Goal: Information Seeking & Learning: Check status

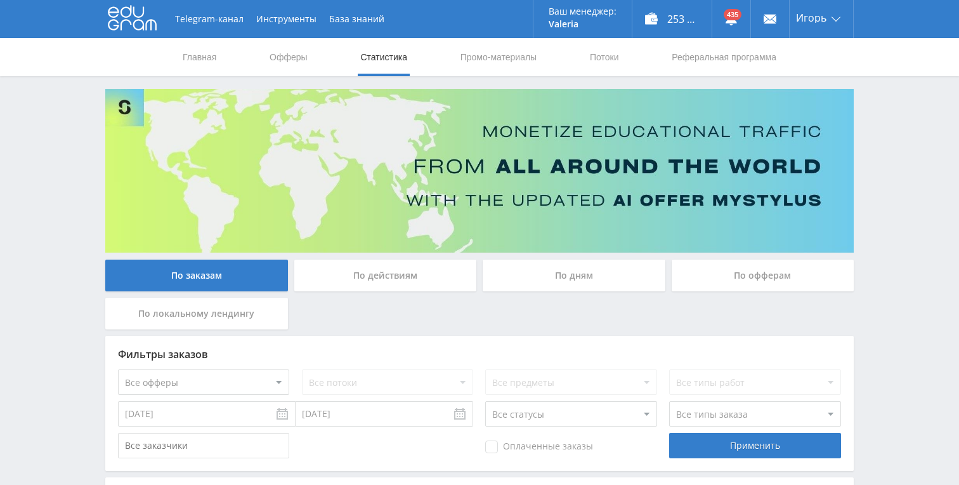
click at [568, 281] on div "По дням" at bounding box center [574, 275] width 183 height 32
click at [0, 0] on input "По дням" at bounding box center [0, 0] width 0 height 0
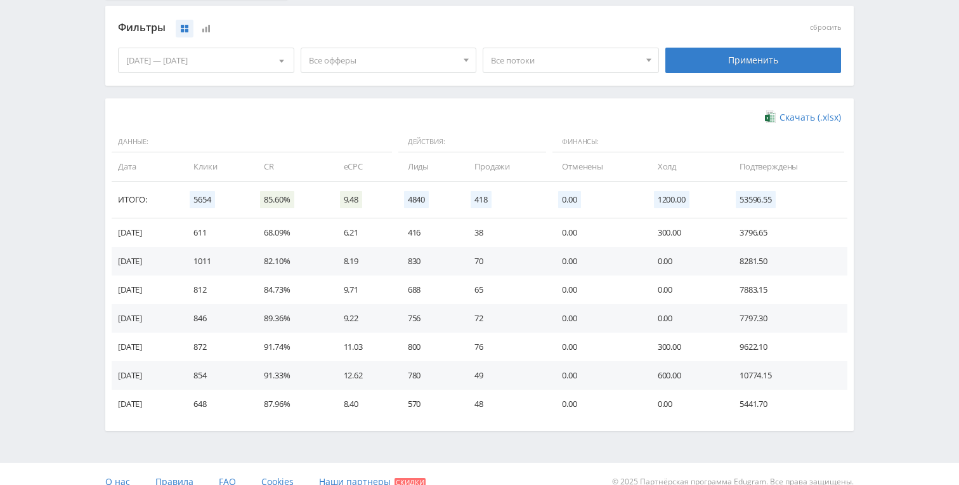
scroll to position [332, 0]
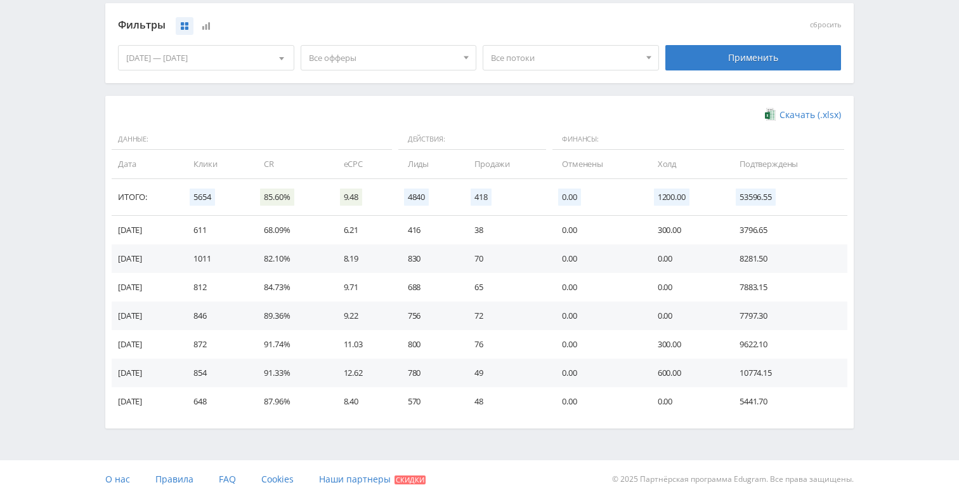
click at [217, 257] on td "1011" at bounding box center [216, 258] width 70 height 29
click at [424, 259] on td "830" at bounding box center [428, 258] width 67 height 29
click at [420, 256] on td "830" at bounding box center [428, 258] width 67 height 29
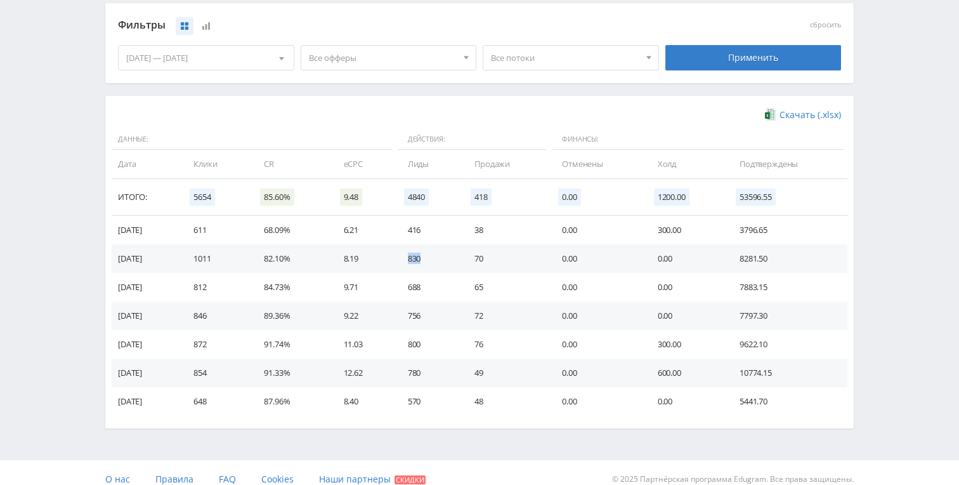
click at [420, 256] on td "830" at bounding box center [428, 258] width 67 height 29
click at [487, 260] on td "70" at bounding box center [506, 258] width 88 height 29
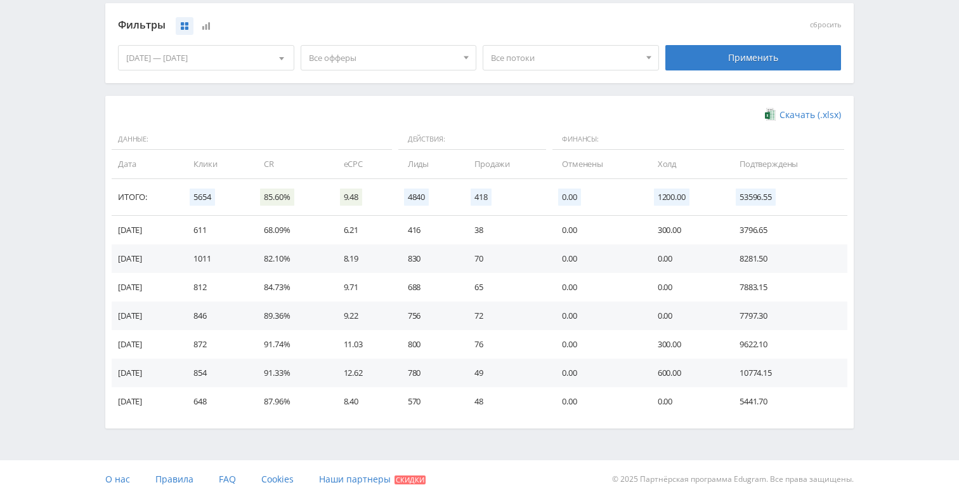
click at [755, 259] on td "8281.50" at bounding box center [787, 258] width 121 height 29
click at [747, 256] on td "8281.50" at bounding box center [787, 258] width 121 height 29
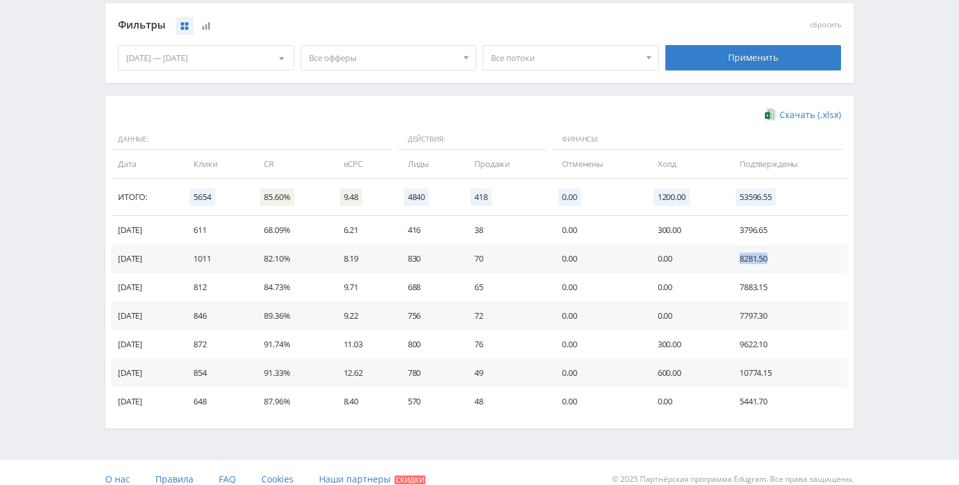
click at [750, 256] on td "8281.50" at bounding box center [787, 258] width 121 height 29
click at [752, 254] on td "8281.50" at bounding box center [787, 258] width 121 height 29
click at [490, 256] on td "70" at bounding box center [506, 258] width 88 height 29
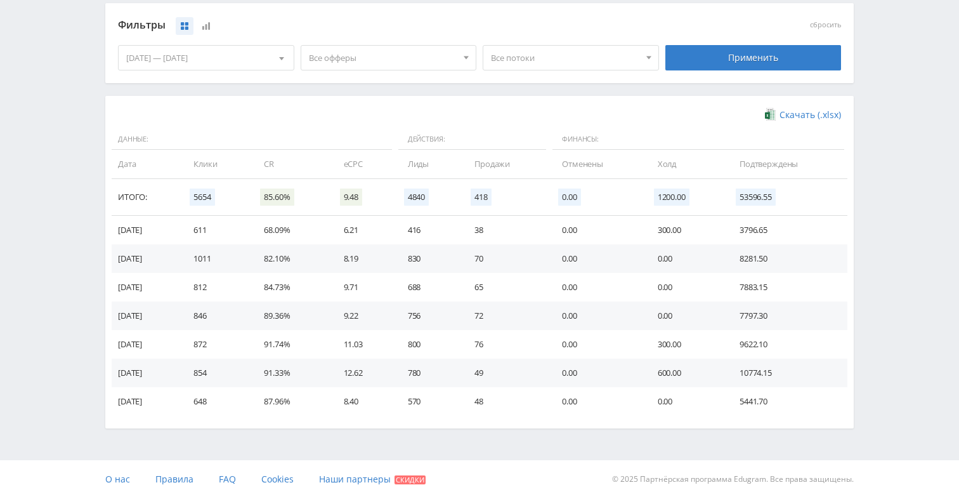
click at [490, 256] on td "70" at bounding box center [506, 258] width 88 height 29
click at [761, 261] on td "8281.50" at bounding box center [787, 258] width 121 height 29
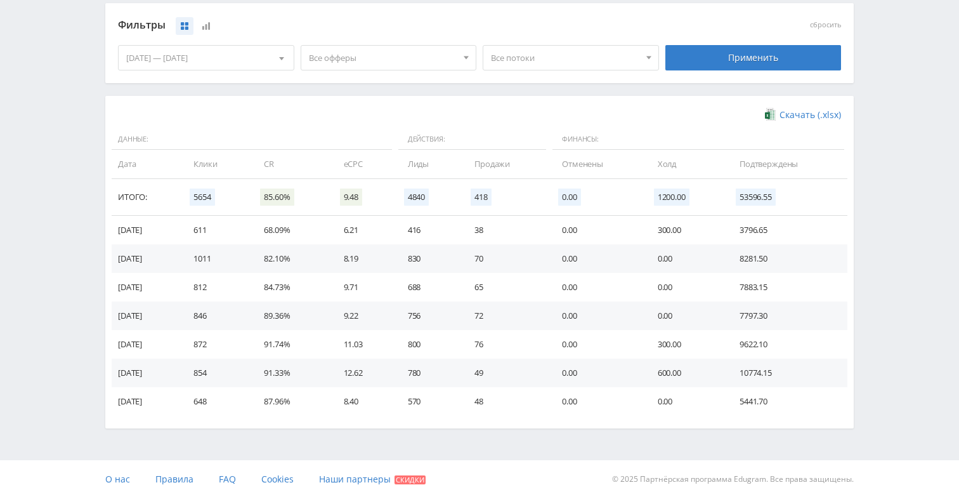
click at [758, 377] on td "10774.15" at bounding box center [787, 372] width 121 height 29
click at [755, 192] on span "53596.55" at bounding box center [756, 196] width 40 height 17
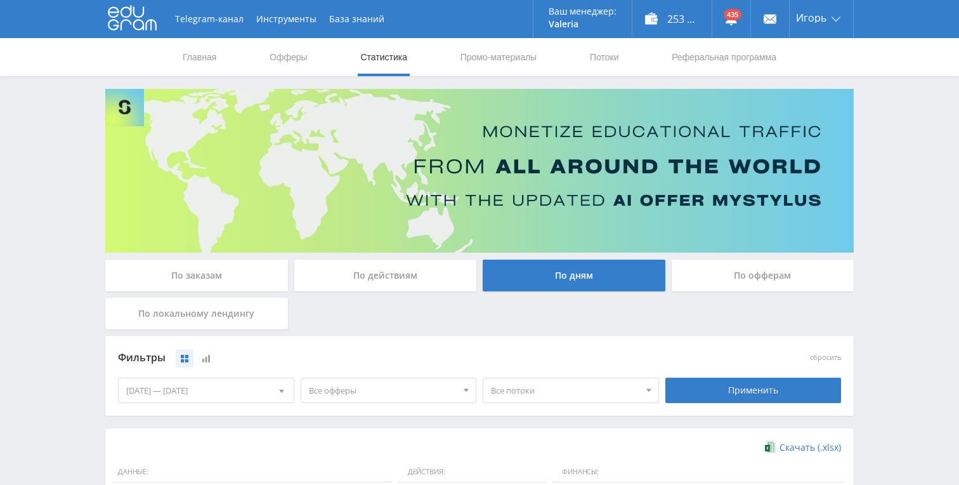
scroll to position [345, 0]
